Goal: Check status: Check status

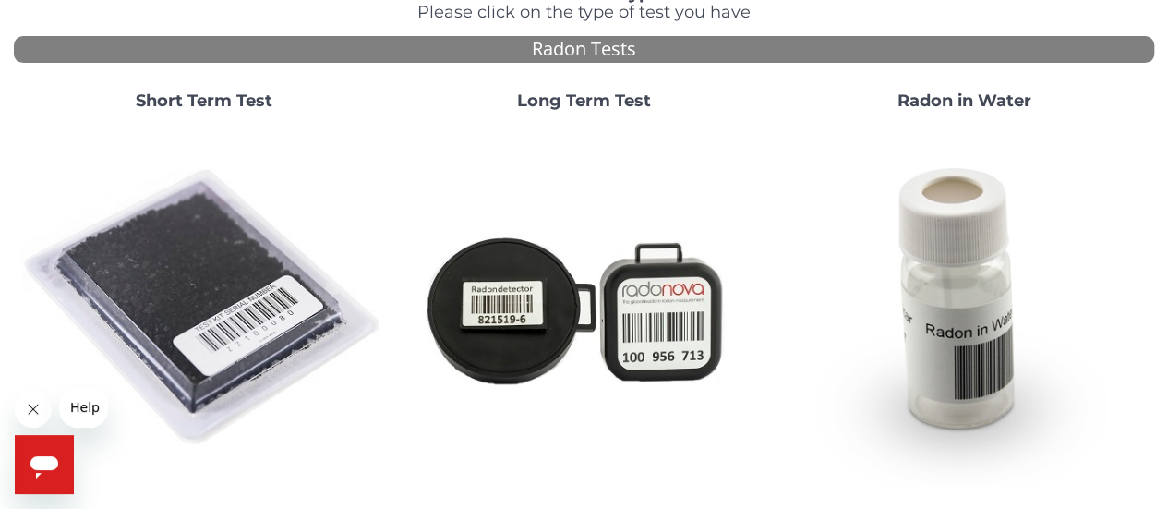
scroll to position [180, 0]
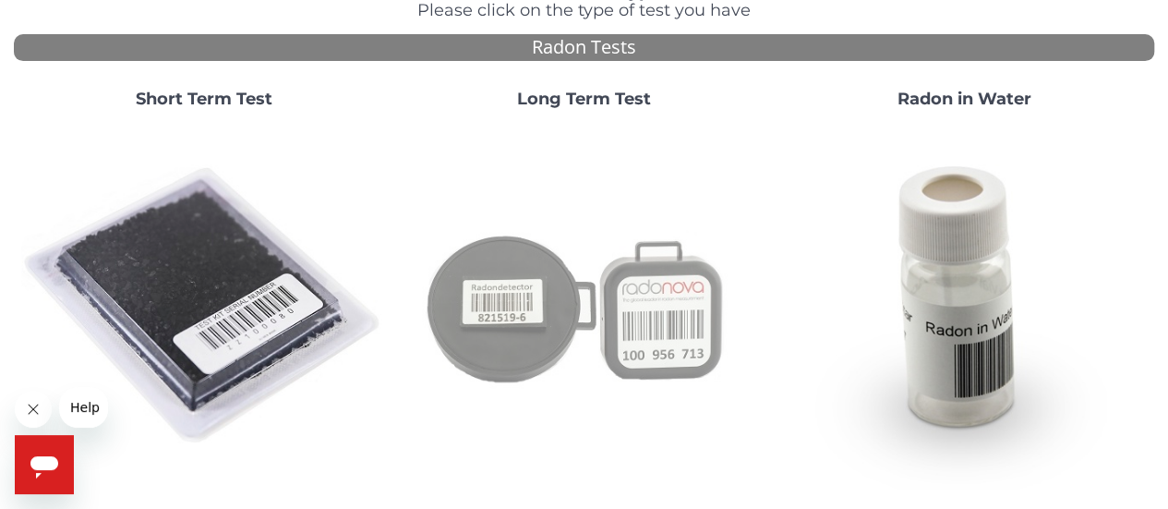
click at [577, 287] on img at bounding box center [585, 307] width 366 height 366
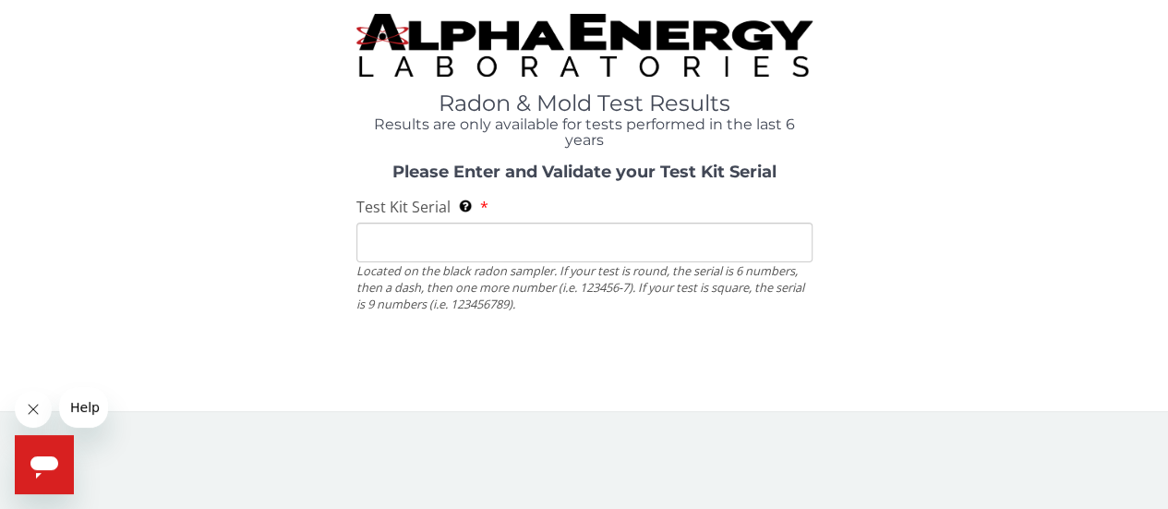
scroll to position [0, 0]
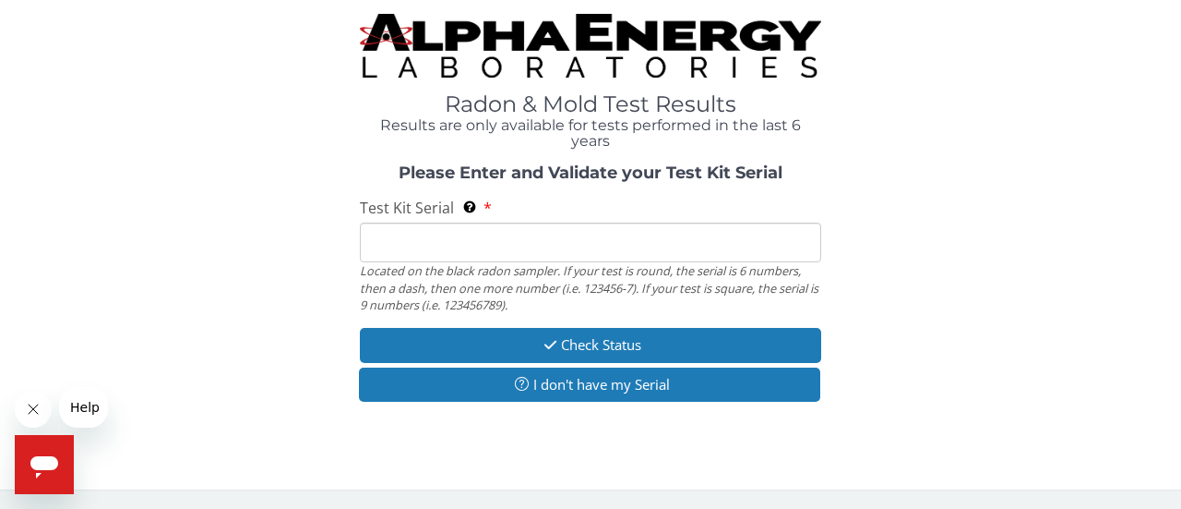
click at [546, 221] on div "Test Kit Serial Located on the black radon sampler. If your test is round, the …" at bounding box center [591, 256] width 462 height 116
click at [545, 224] on input "Test Kit Serial Located on the black radon sampler. If your test is round, the …" at bounding box center [591, 242] width 462 height 40
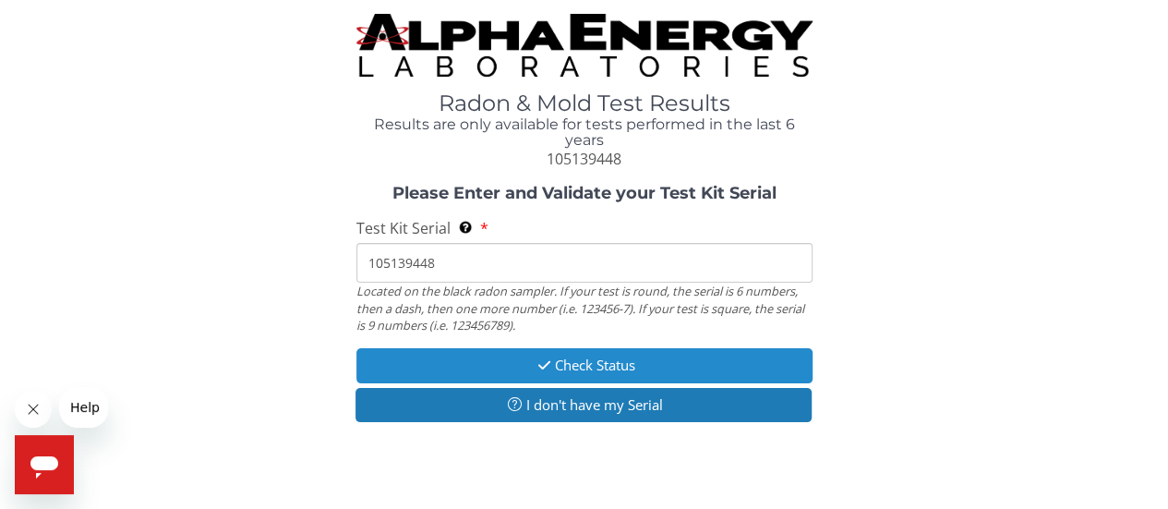
type input "105139448"
click at [594, 370] on button "Check Status" at bounding box center [584, 365] width 456 height 34
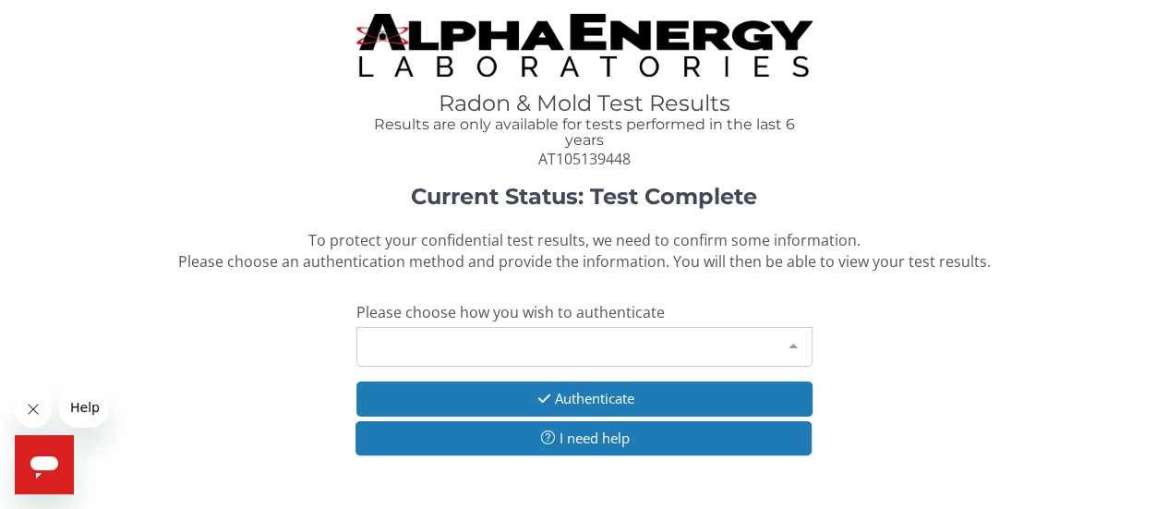
click at [591, 354] on div "Please make a selection" at bounding box center [584, 347] width 456 height 40
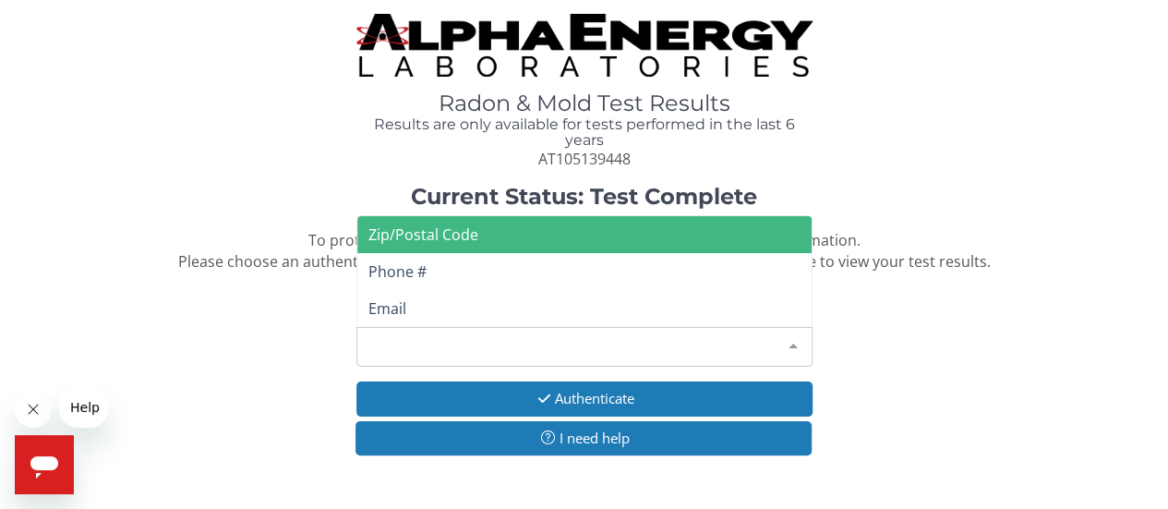
click at [528, 246] on span "Zip/Postal Code" at bounding box center [584, 234] width 454 height 37
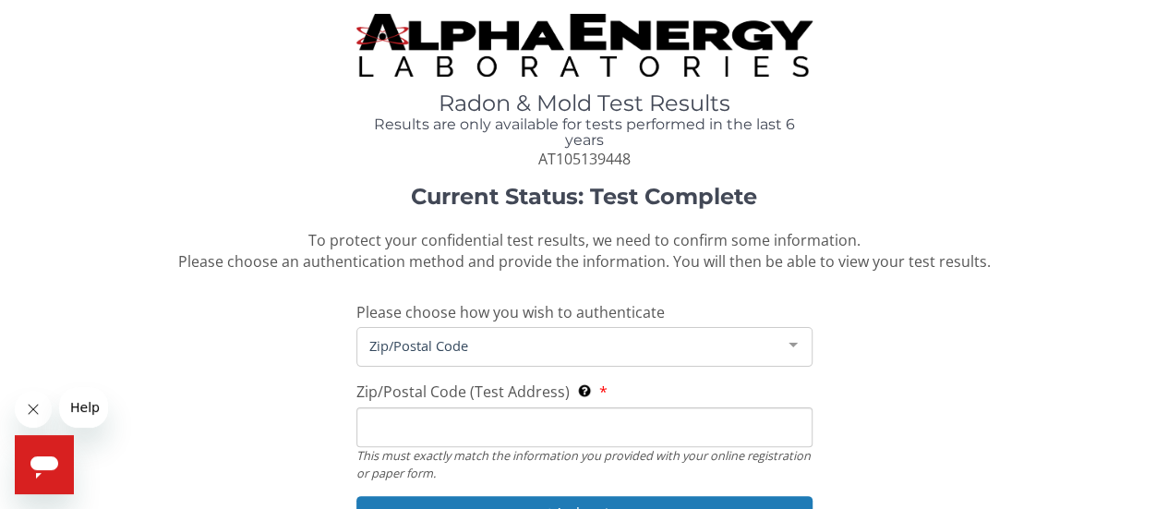
click at [482, 413] on input "Zip/Postal Code (Test Address) This must exactly match the information you prov…" at bounding box center [584, 427] width 456 height 40
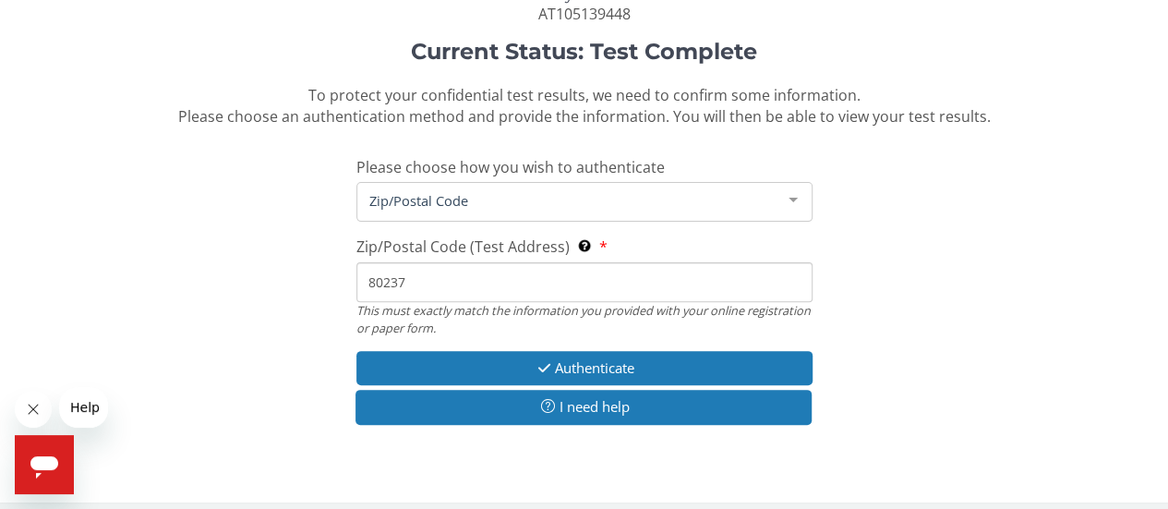
scroll to position [146, 0]
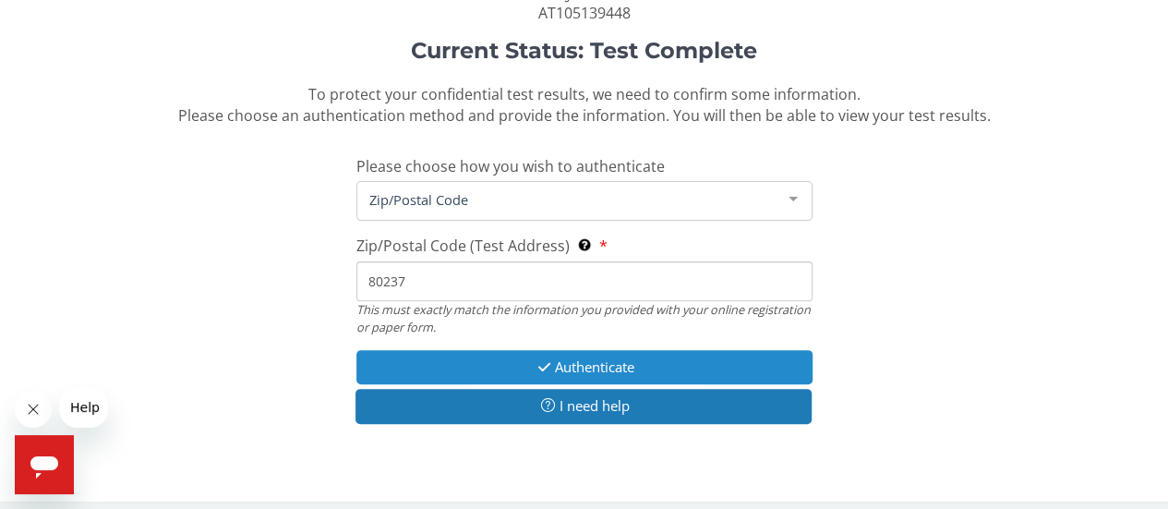
type input "80237"
click at [498, 362] on button "Authenticate" at bounding box center [584, 367] width 456 height 34
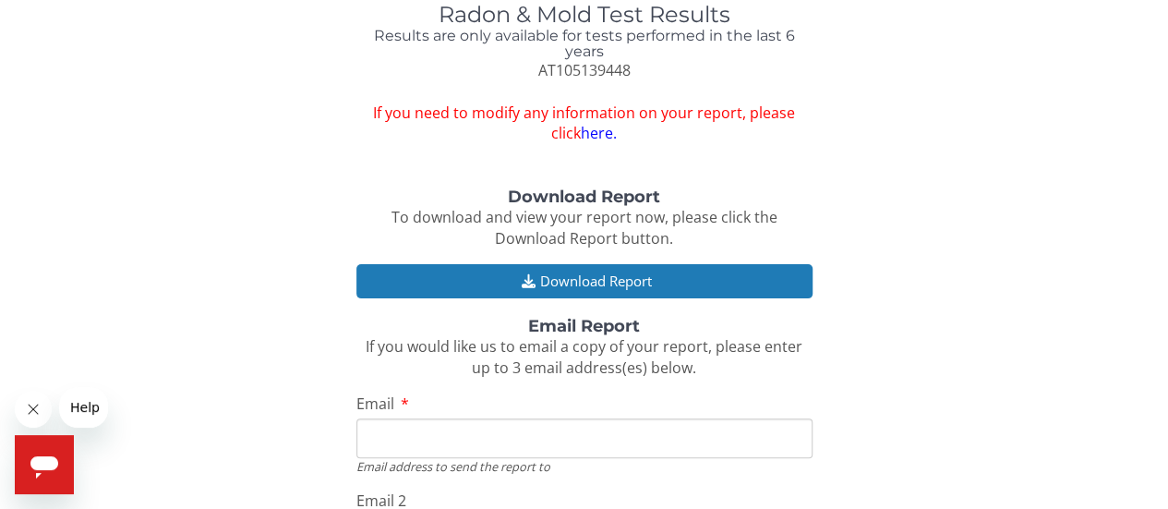
scroll to position [63, 0]
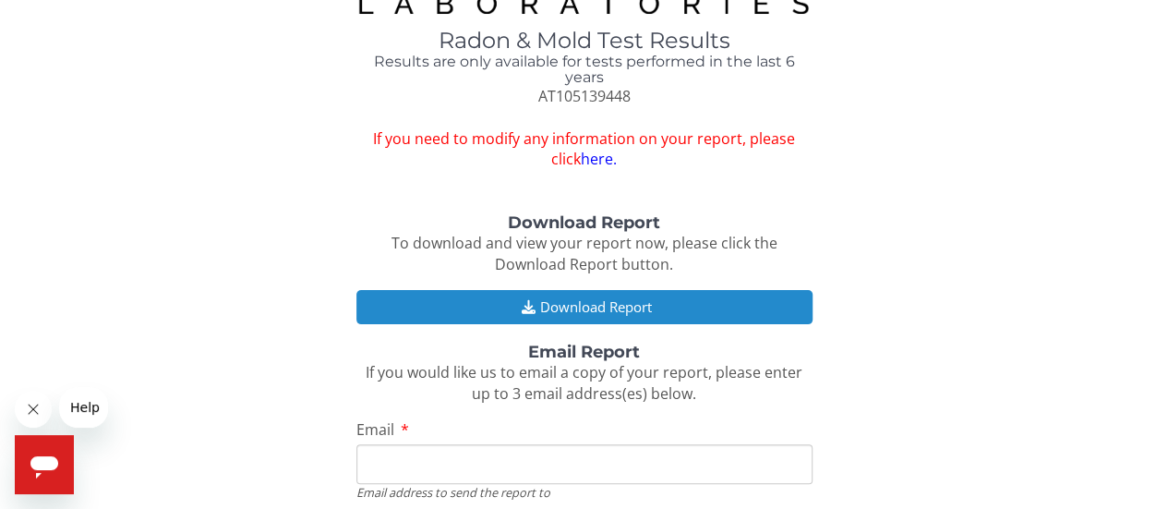
click at [582, 301] on button "Download Report" at bounding box center [584, 307] width 456 height 34
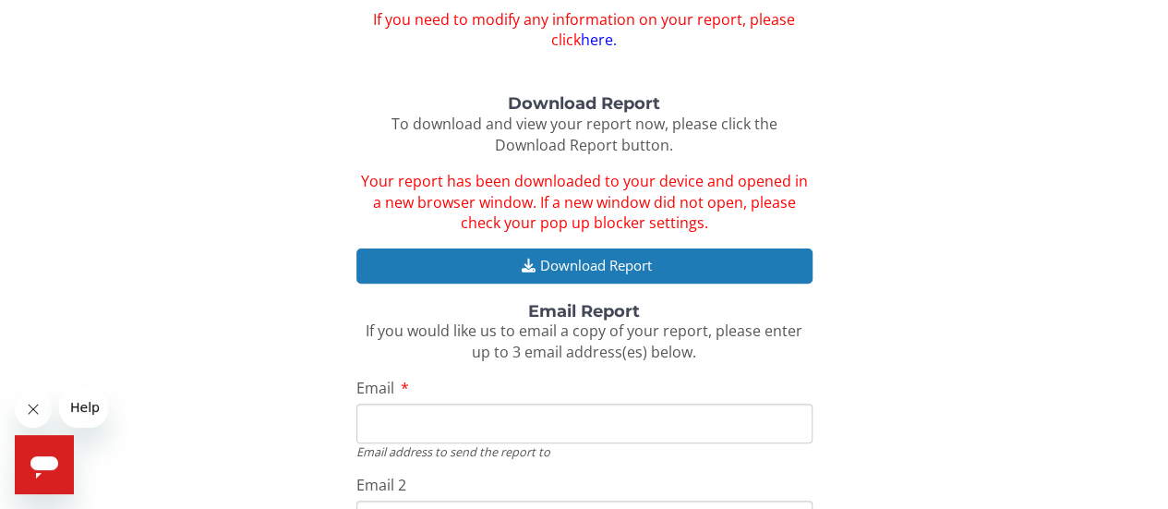
scroll to position [443, 0]
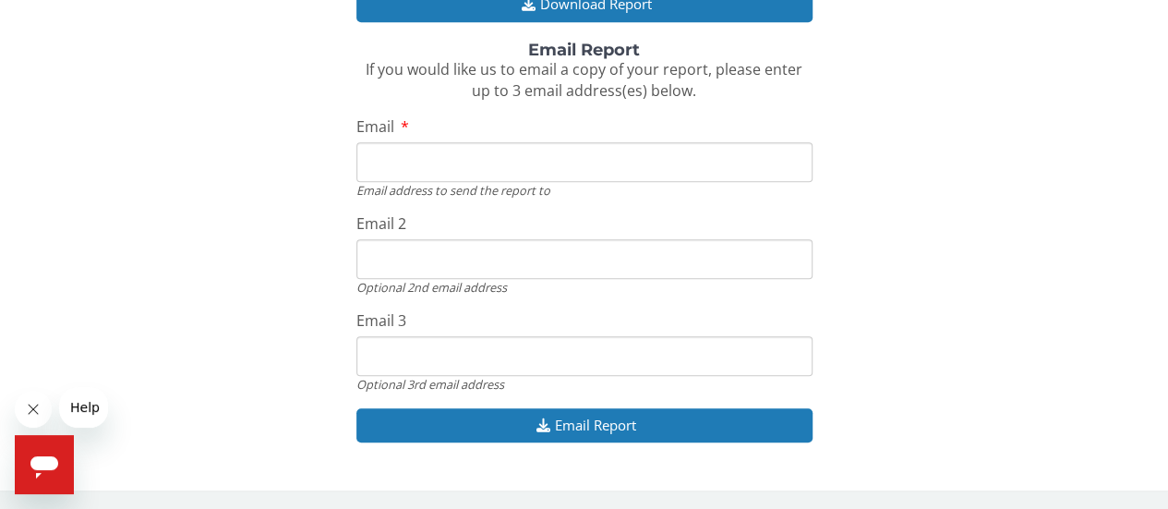
click at [632, 168] on input "Email" at bounding box center [584, 162] width 456 height 40
type input "[EMAIL_ADDRESS][DOMAIN_NAME]"
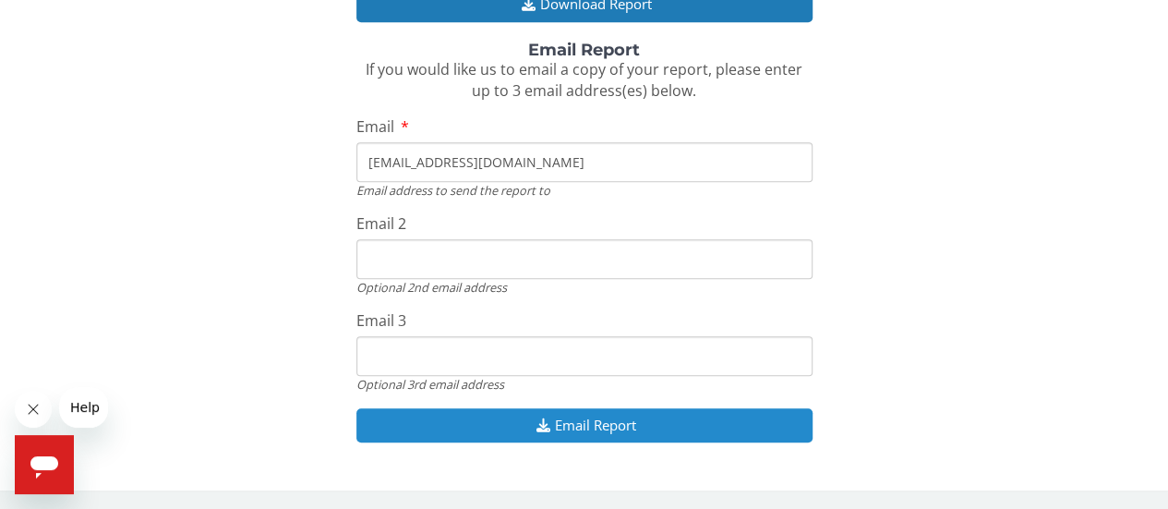
click at [552, 425] on button "Email Report" at bounding box center [584, 425] width 456 height 34
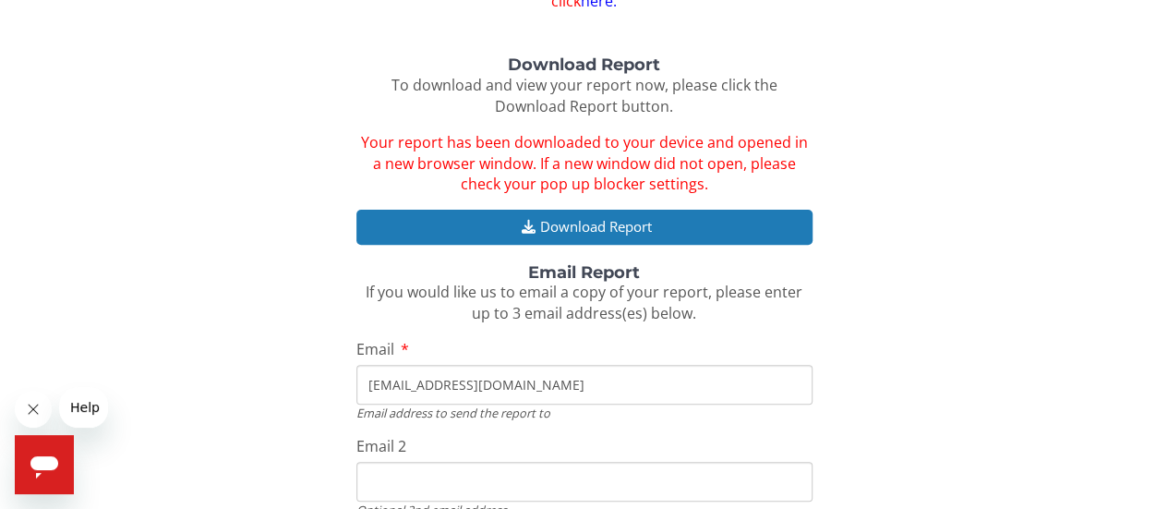
scroll to position [238, 0]
